Goal: Task Accomplishment & Management: Use online tool/utility

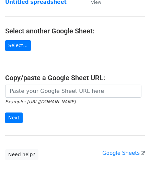
scroll to position [69, 0]
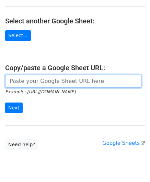
click at [36, 85] on input "url" at bounding box center [73, 80] width 136 height 13
paste input "[URL][DOMAIN_NAME]"
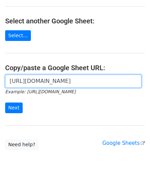
scroll to position [0, 148]
type input "[URL][DOMAIN_NAME]"
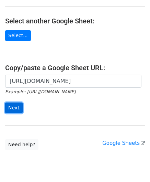
click at [15, 108] on input "Next" at bounding box center [14, 107] width 18 height 11
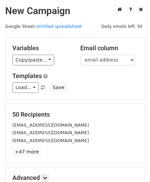
scroll to position [84, 0]
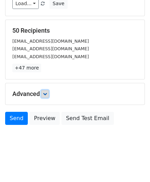
click at [45, 92] on icon at bounding box center [45, 94] width 4 height 4
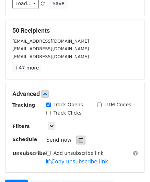
click at [80, 139] on div at bounding box center [80, 139] width 9 height 9
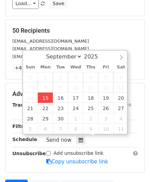
type input "[DATE] 12:00"
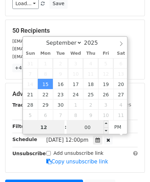
paste input "1"
type input "11"
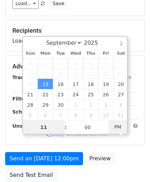
type input "[DATE] 11:00"
click at [118, 127] on span "PM" at bounding box center [117, 127] width 19 height 14
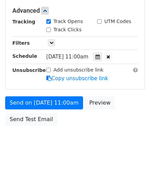
scroll to position [167, 0]
